Goal: Task Accomplishment & Management: Manage account settings

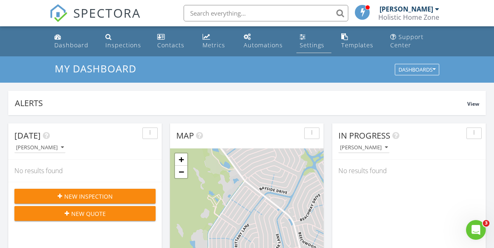
click at [305, 44] on div "Settings" at bounding box center [312, 45] width 25 height 8
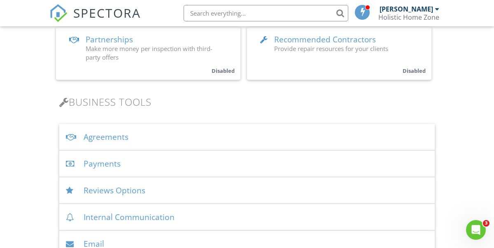
scroll to position [221, 0]
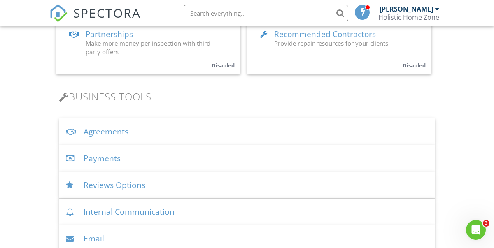
click at [125, 132] on div "Agreements" at bounding box center [246, 132] width 375 height 27
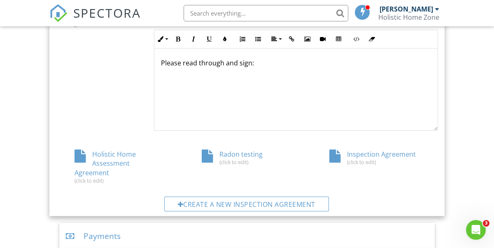
scroll to position [403, 0]
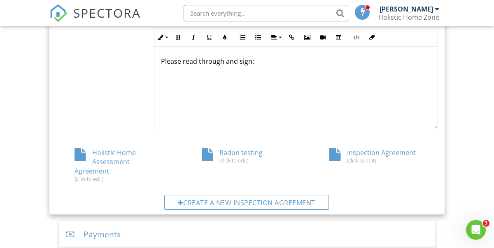
click at [108, 160] on div "Holistic Home Assessment Agreement (click to edit)" at bounding box center [119, 165] width 127 height 34
